Goal: Task Accomplishment & Management: Manage account settings

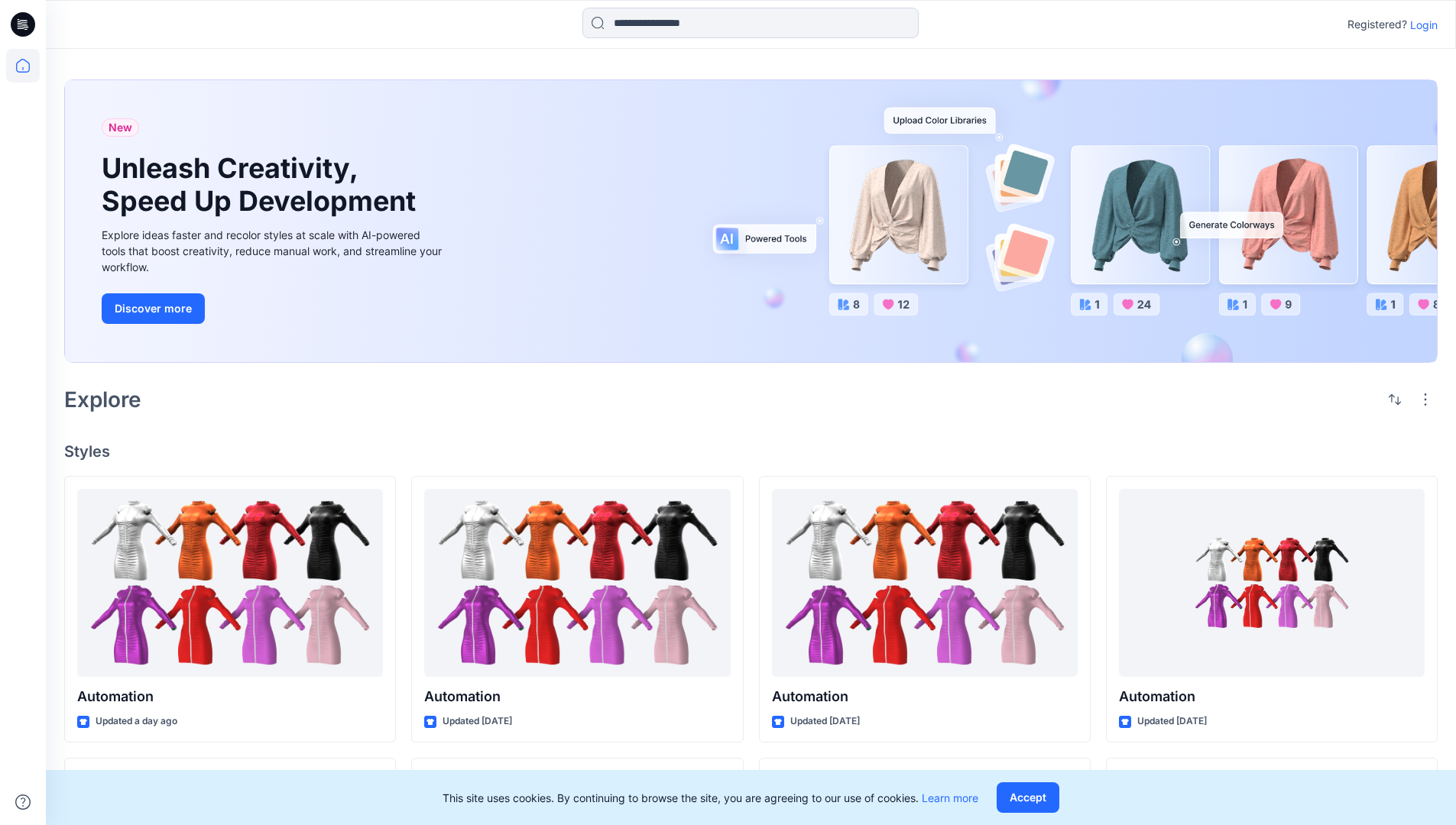
click at [1420, 24] on p "Login" at bounding box center [1424, 24] width 27 height 16
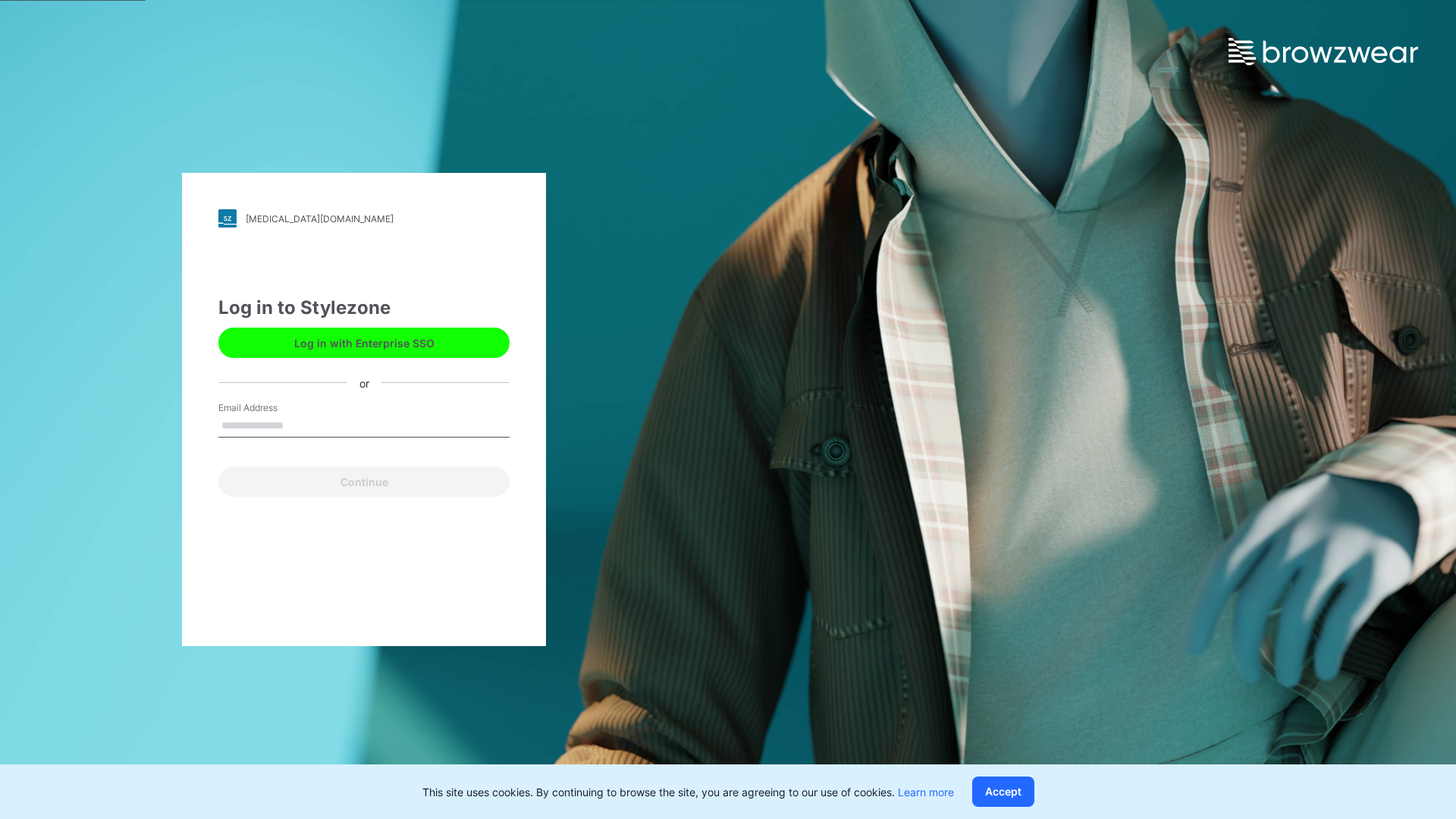
click at [299, 424] on input "Email Address" at bounding box center [364, 426] width 292 height 23
type input "**********"
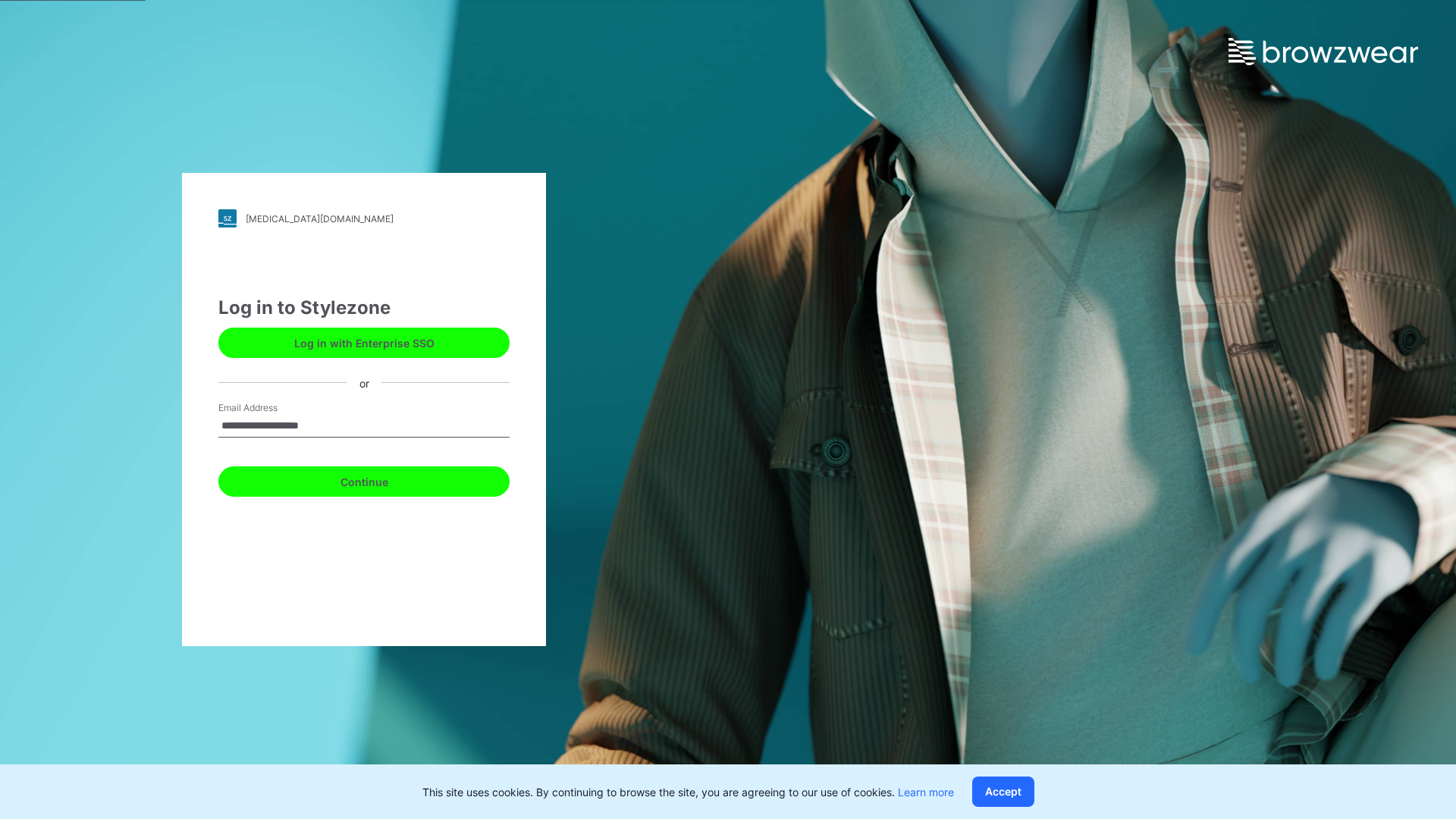
click at [381, 479] on button "Continue" at bounding box center [364, 482] width 292 height 31
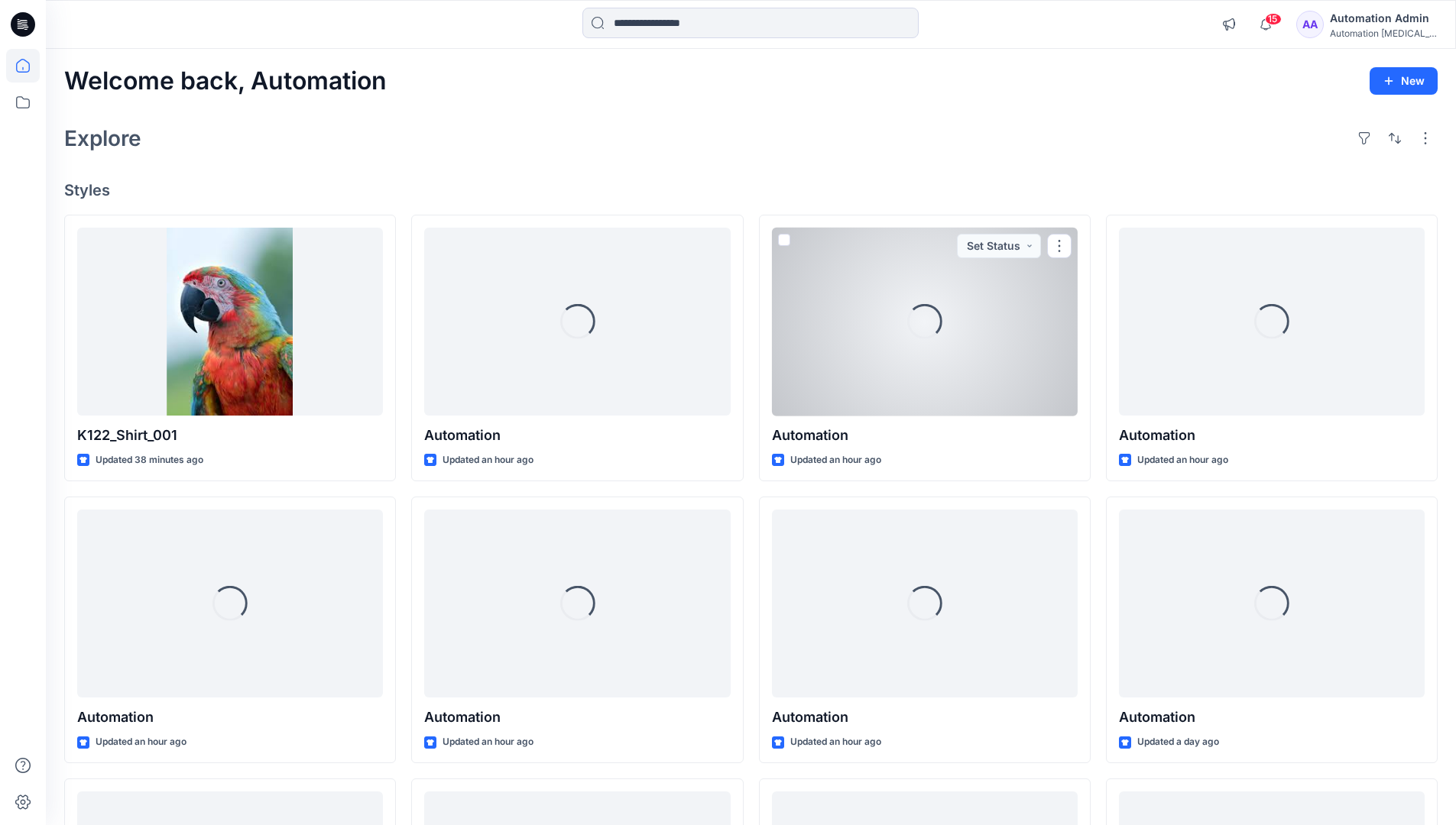
click at [29, 66] on icon at bounding box center [23, 66] width 14 height 14
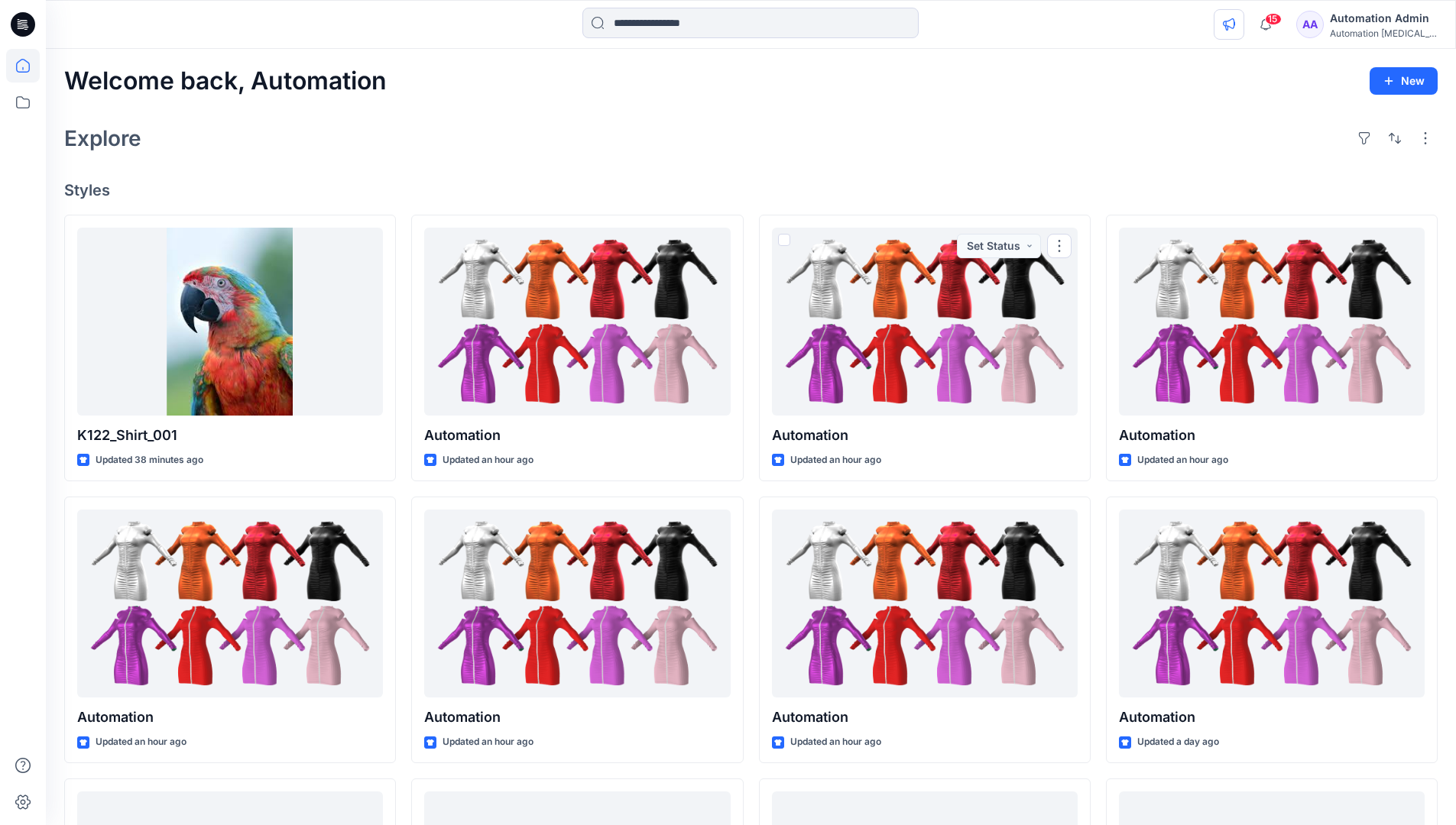
click at [1235, 27] on icon "button" at bounding box center [1229, 24] width 12 height 13
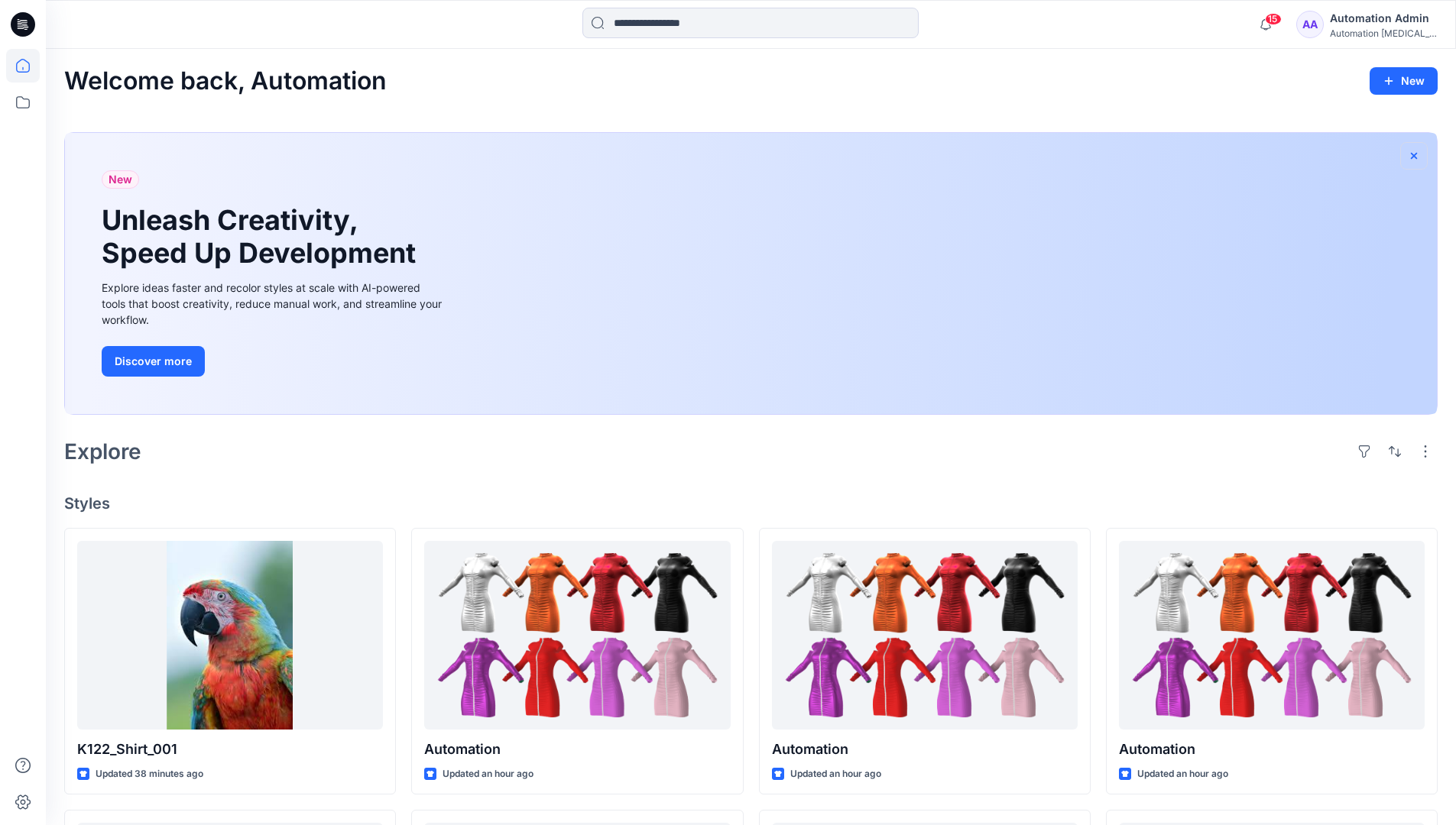
click at [1413, 153] on icon "button" at bounding box center [1413, 155] width 13 height 13
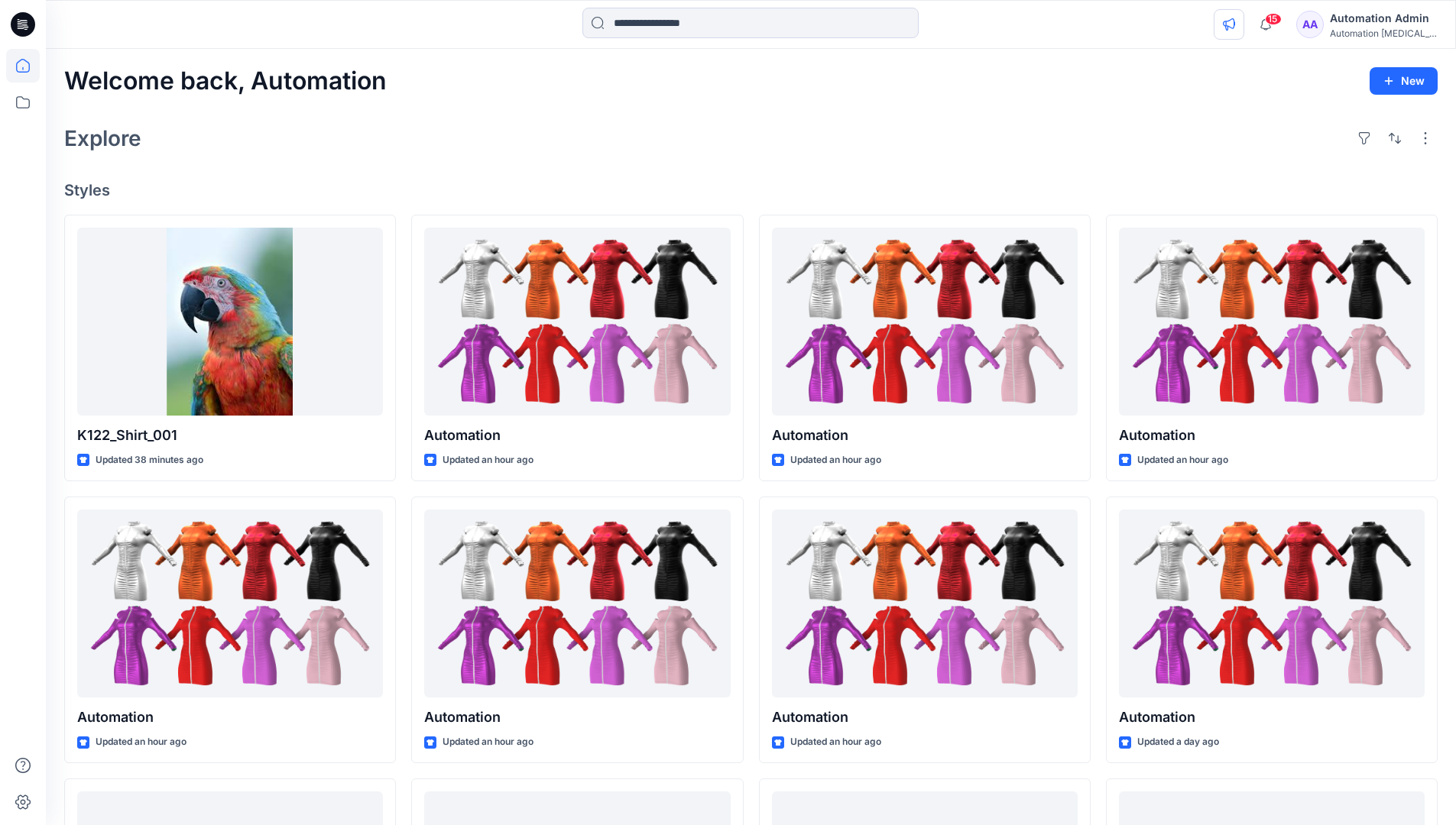
click at [1235, 21] on icon "button" at bounding box center [1229, 24] width 13 height 13
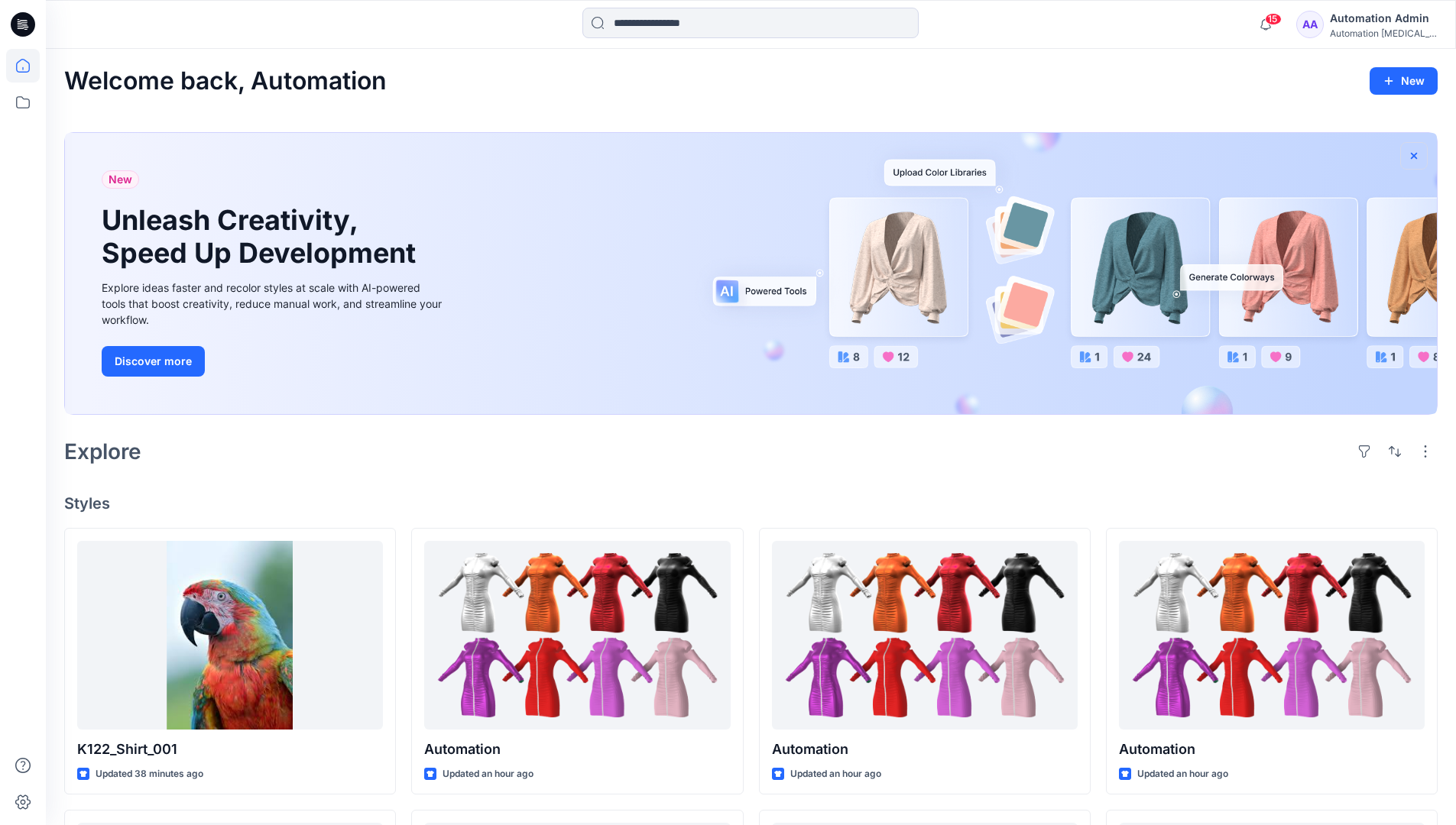
click at [1415, 156] on icon "button" at bounding box center [1414, 155] width 6 height 6
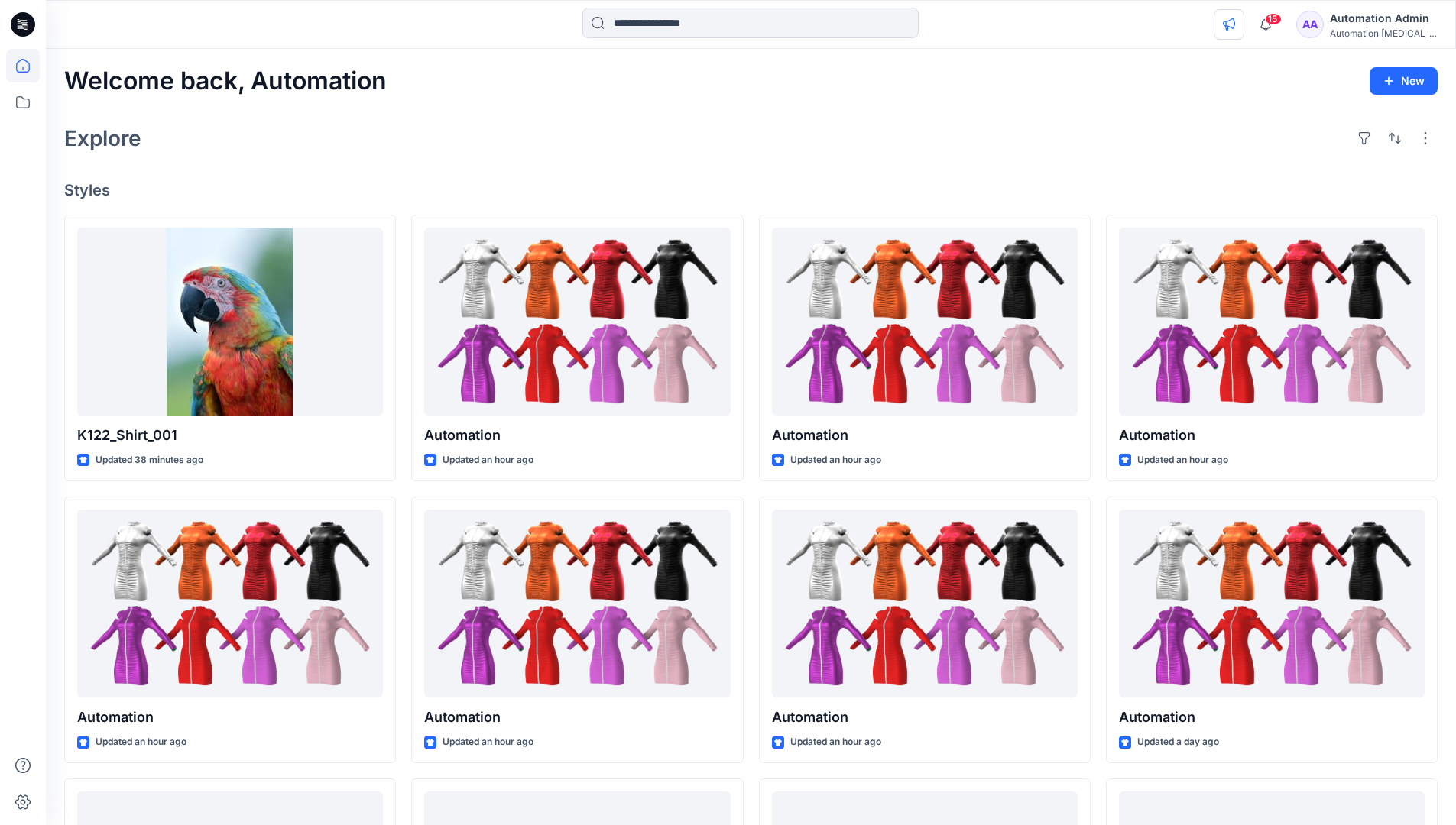
click at [1235, 27] on icon "button" at bounding box center [1229, 24] width 13 height 13
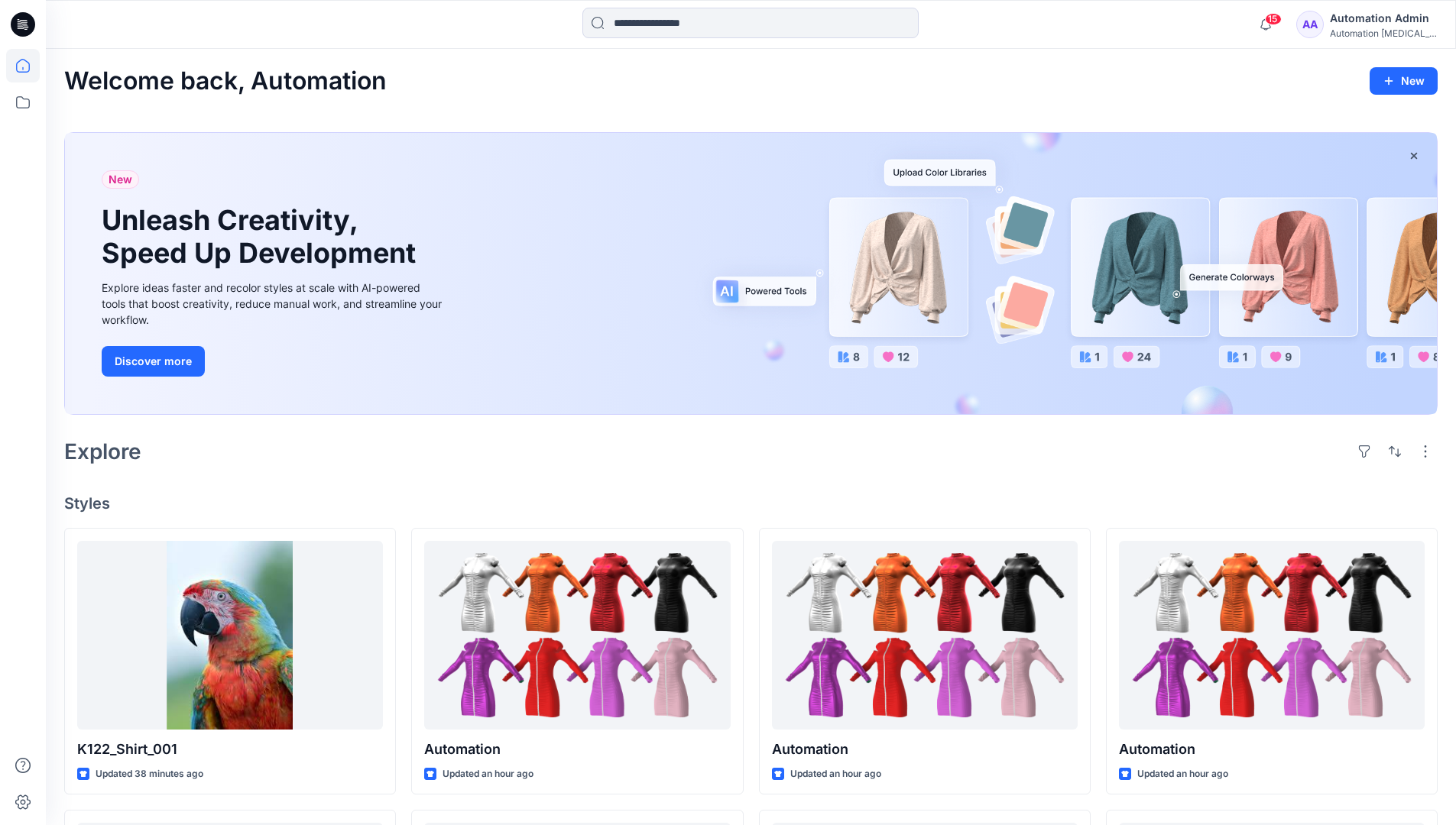
click at [1356, 34] on div "Automation testim..." at bounding box center [1383, 33] width 107 height 12
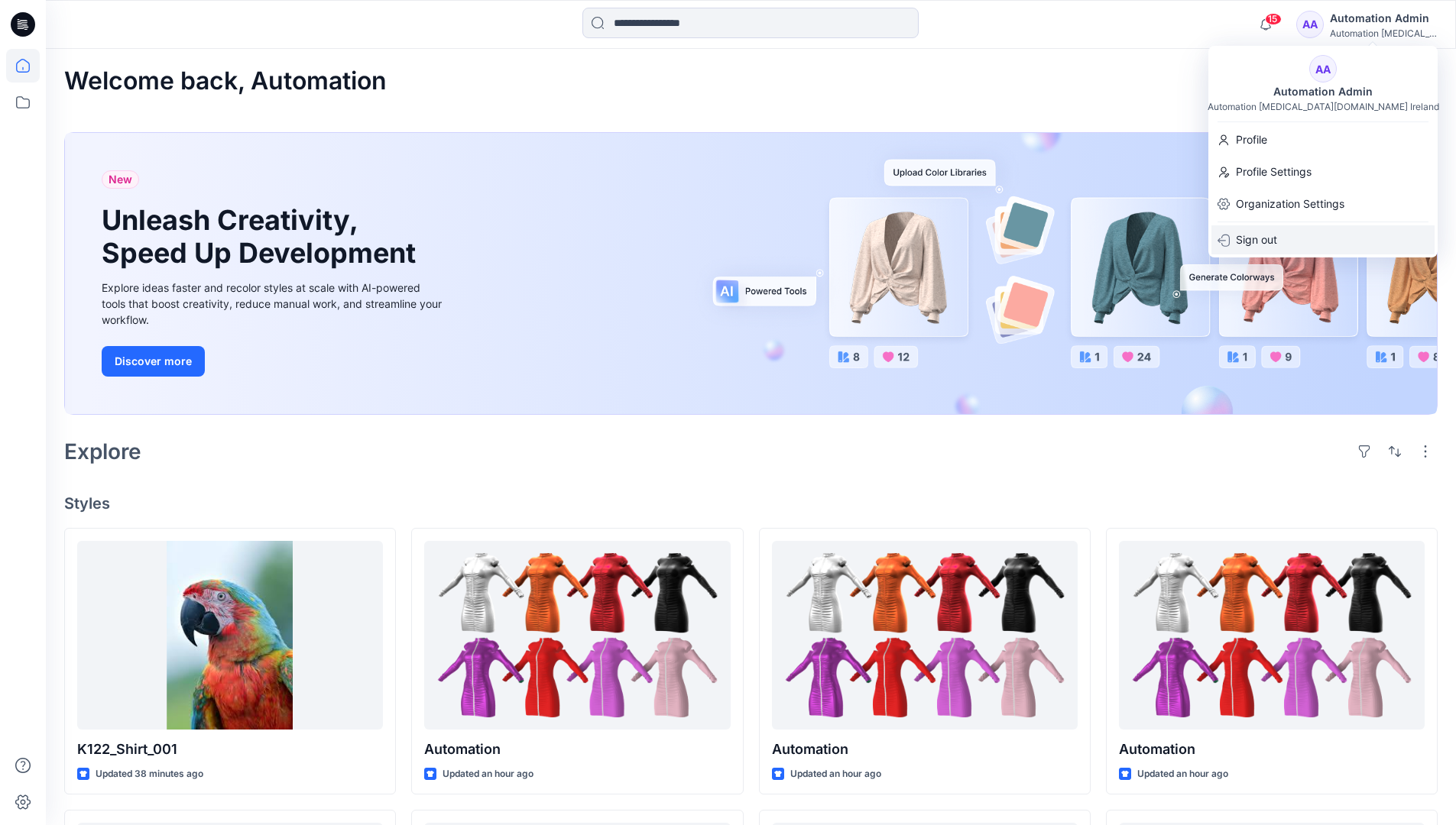
click at [1285, 236] on div "Sign out" at bounding box center [1323, 239] width 223 height 29
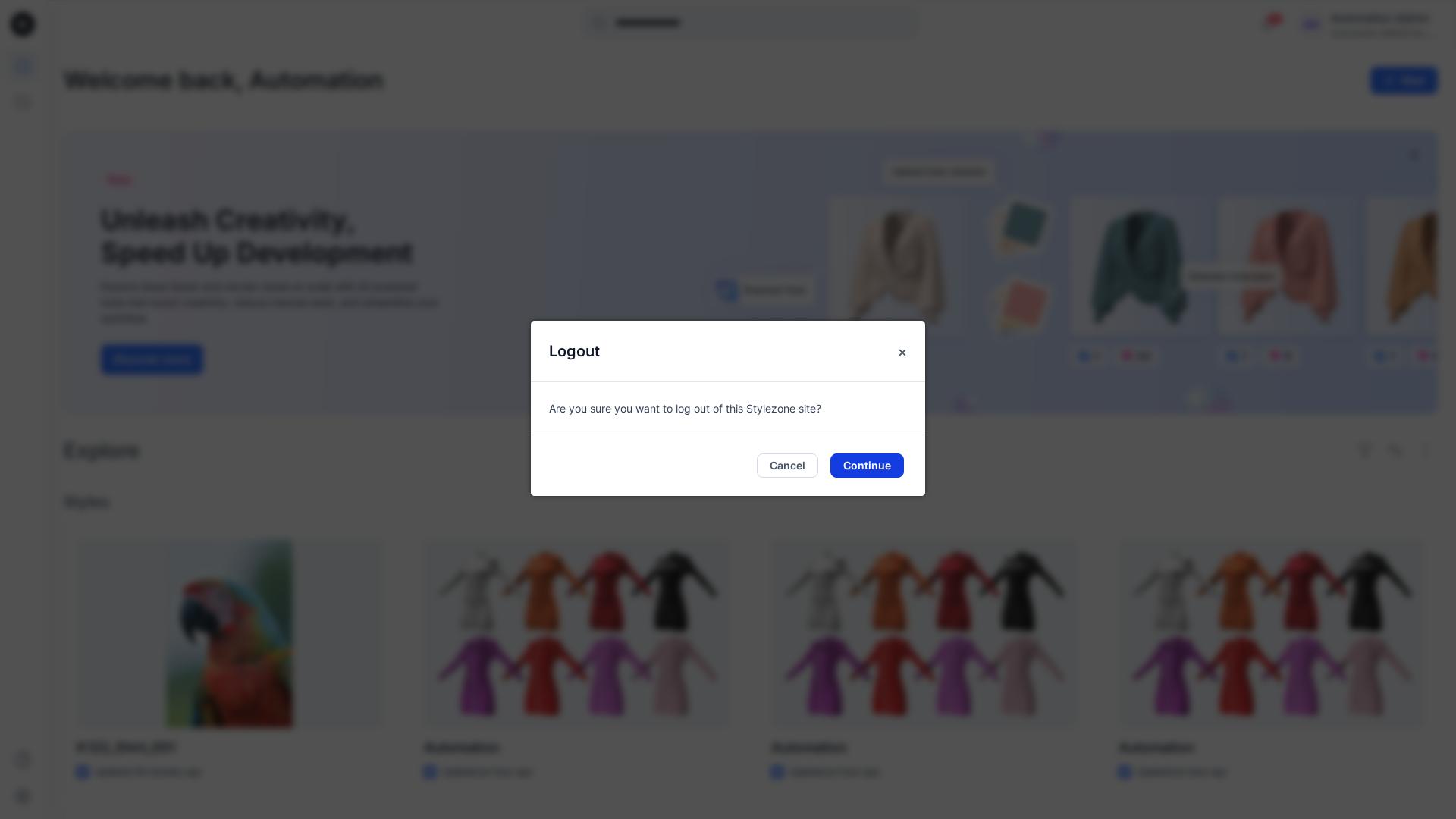
click at [893, 467] on button "Continue" at bounding box center [867, 465] width 73 height 24
